Goal: Task Accomplishment & Management: Use online tool/utility

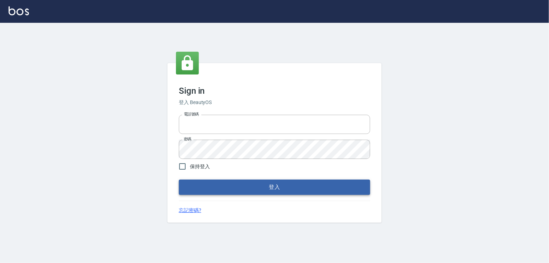
type input "0976025353"
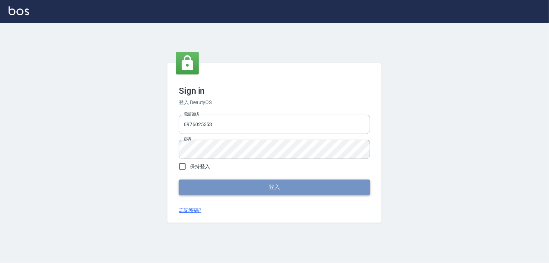
click at [252, 192] on button "登入" at bounding box center [274, 187] width 191 height 15
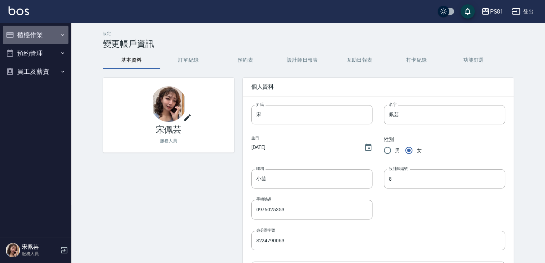
click at [49, 35] on button "櫃檯作業" at bounding box center [36, 35] width 66 height 19
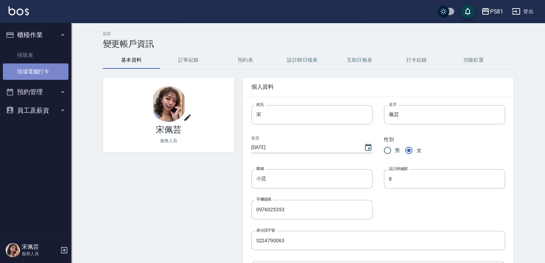
click at [37, 68] on link "現場電腦打卡" at bounding box center [36, 71] width 66 height 16
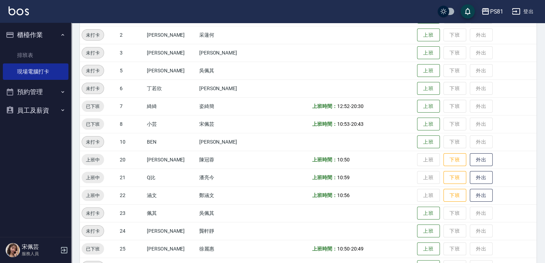
scroll to position [143, 0]
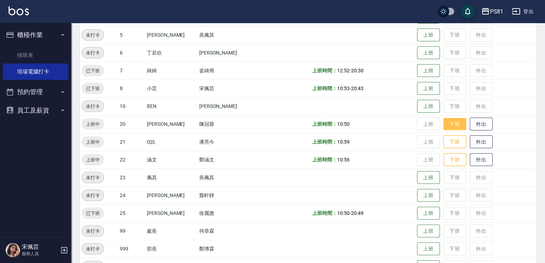
click at [444, 125] on button "下班" at bounding box center [455, 124] width 23 height 12
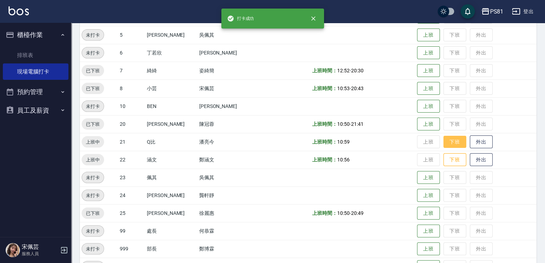
click at [448, 138] on button "下班" at bounding box center [455, 142] width 23 height 12
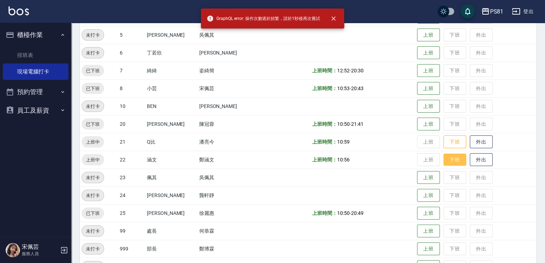
click at [444, 164] on button "下班" at bounding box center [455, 160] width 23 height 12
click at [444, 142] on button "下班" at bounding box center [455, 142] width 23 height 12
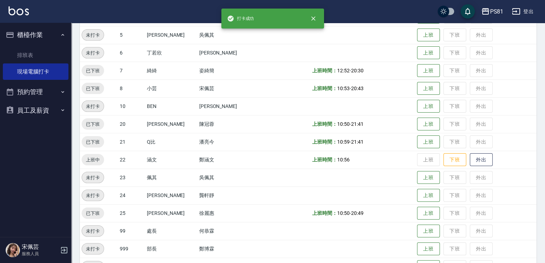
click at [440, 166] on td "上班 下班 外出" at bounding box center [475, 160] width 121 height 18
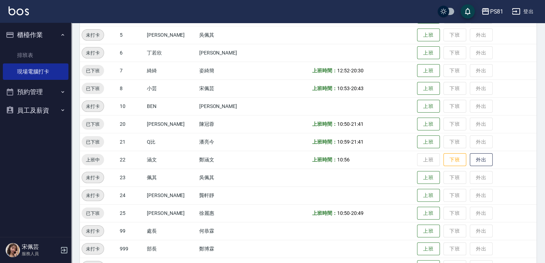
click at [447, 167] on td "上班 下班 外出" at bounding box center [475, 160] width 121 height 18
click at [446, 159] on button "下班" at bounding box center [455, 160] width 23 height 12
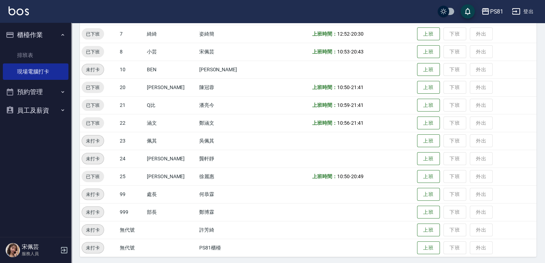
scroll to position [181, 0]
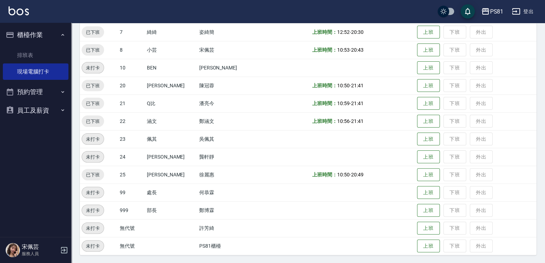
click at [258, 183] on td at bounding box center [284, 175] width 52 height 18
click at [258, 223] on td at bounding box center [284, 228] width 52 height 18
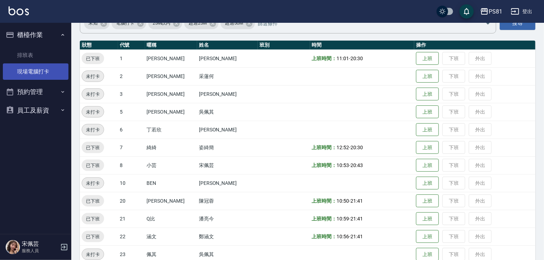
scroll to position [39, 0]
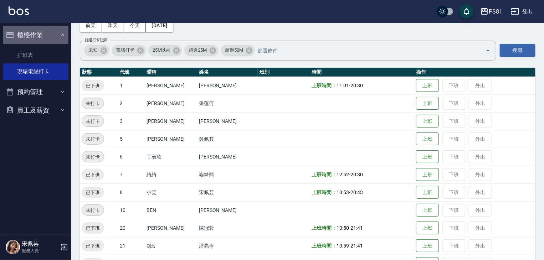
click at [53, 36] on button "櫃檯作業" at bounding box center [36, 35] width 66 height 19
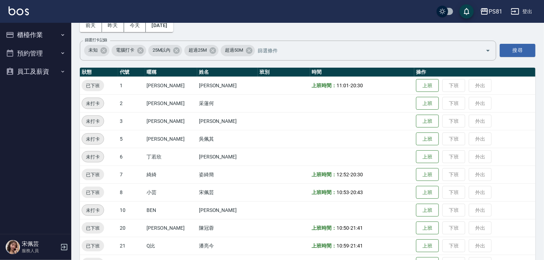
click at [53, 36] on button "櫃檯作業" at bounding box center [36, 35] width 66 height 19
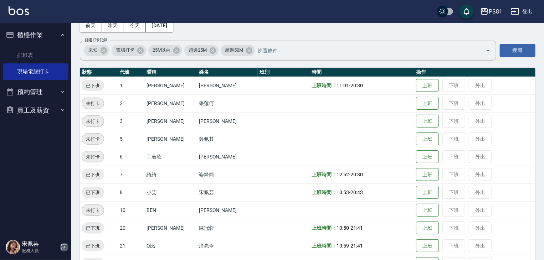
click at [63, 251] on icon "button" at bounding box center [64, 247] width 9 height 9
